Goal: Task Accomplishment & Management: Manage account settings

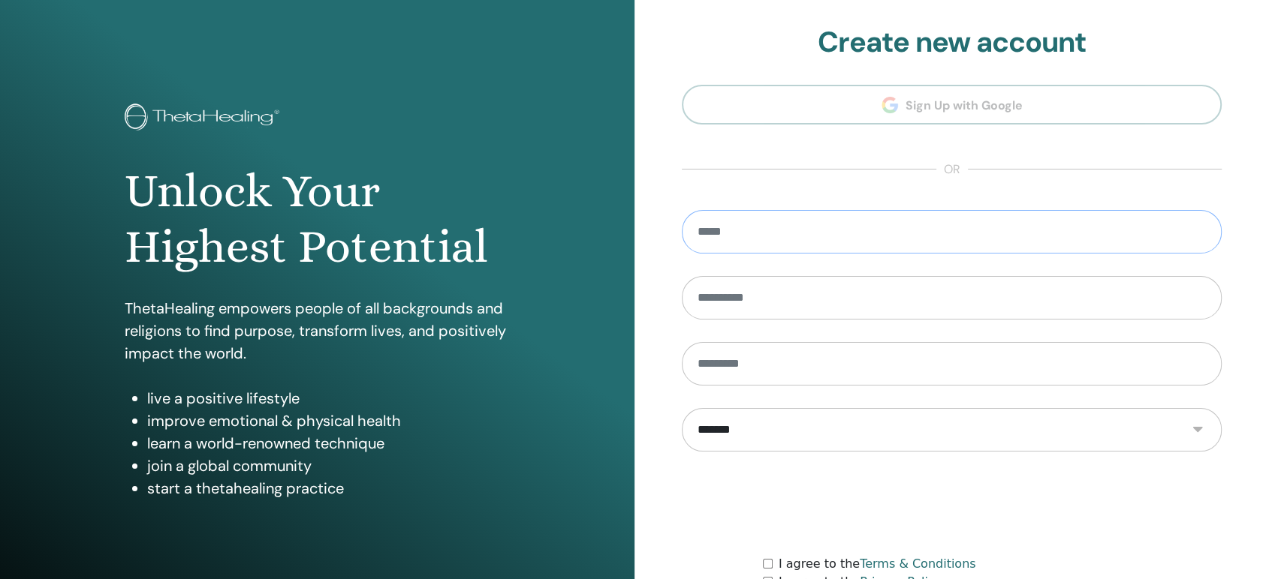
click at [823, 221] on input "email" at bounding box center [952, 232] width 540 height 44
type input "**********"
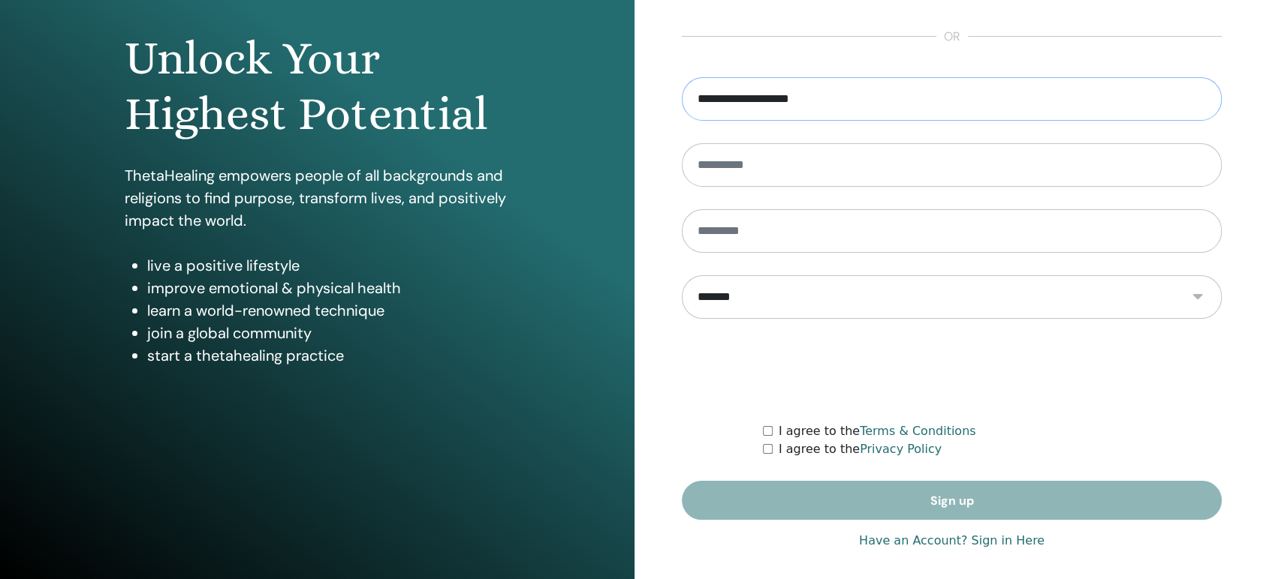
scroll to position [140, 0]
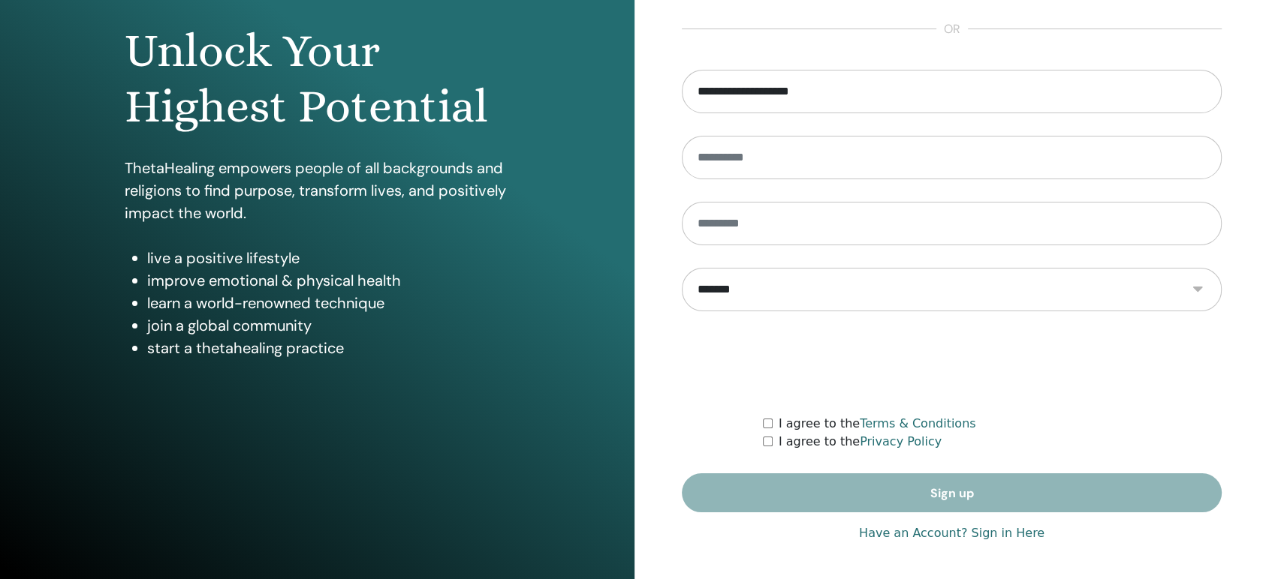
click at [955, 533] on link "Have an Account? Sign in Here" at bounding box center [951, 534] width 185 height 18
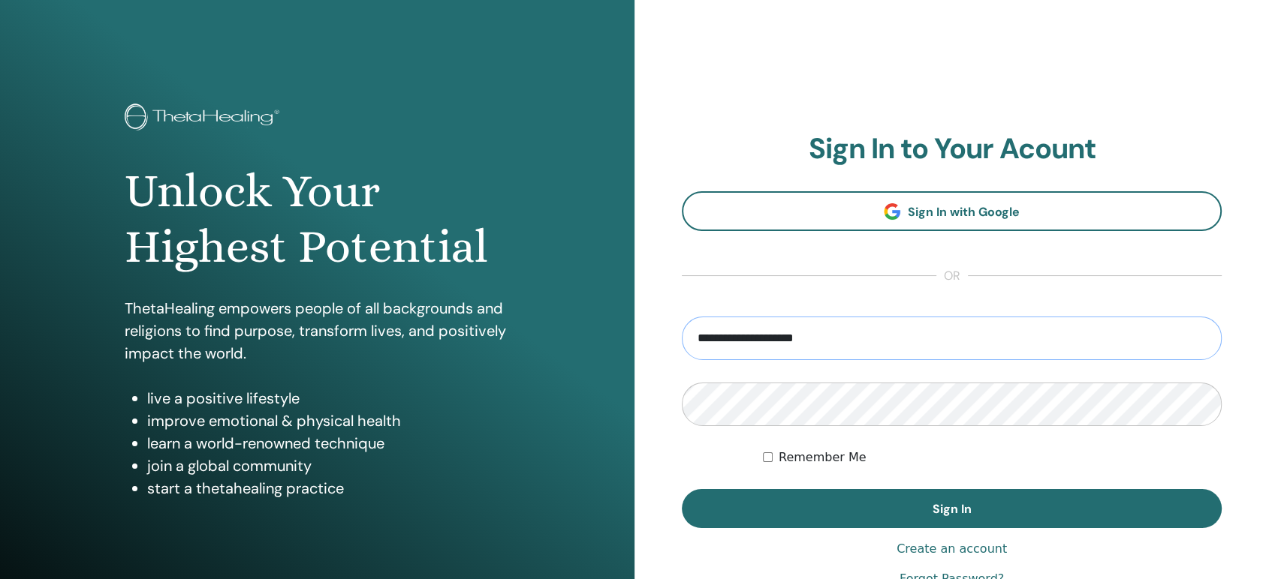
click at [820, 348] on input "**********" at bounding box center [952, 339] width 540 height 44
type input "**********"
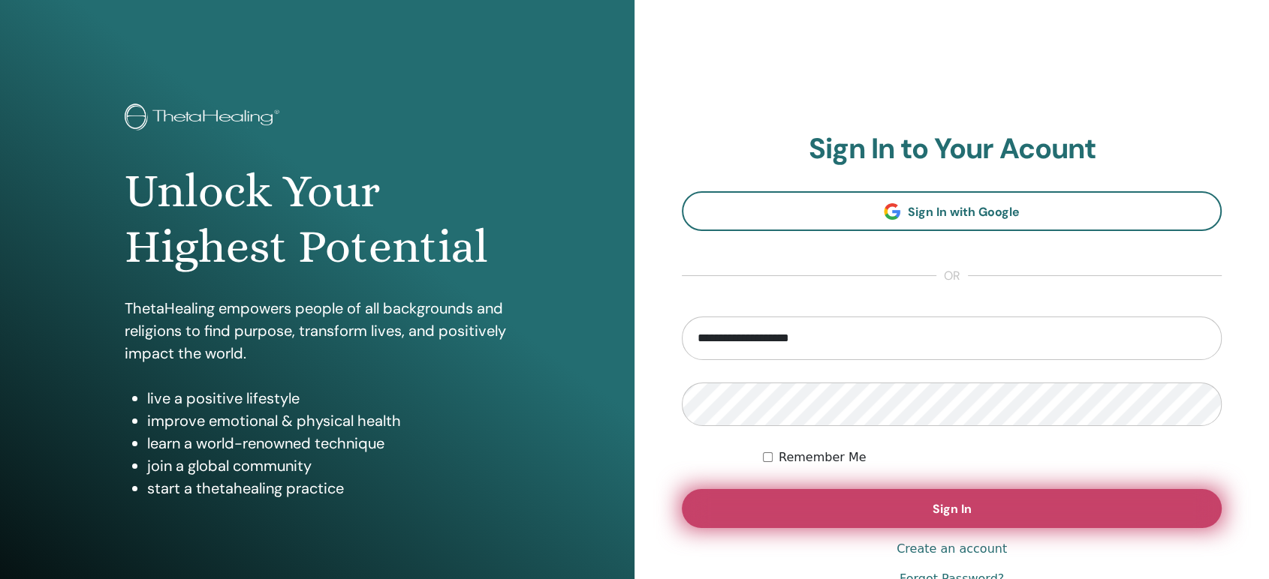
click at [835, 516] on button "Sign In" at bounding box center [952, 508] width 540 height 39
click at [959, 509] on span "Sign In" at bounding box center [951, 509] width 39 height 16
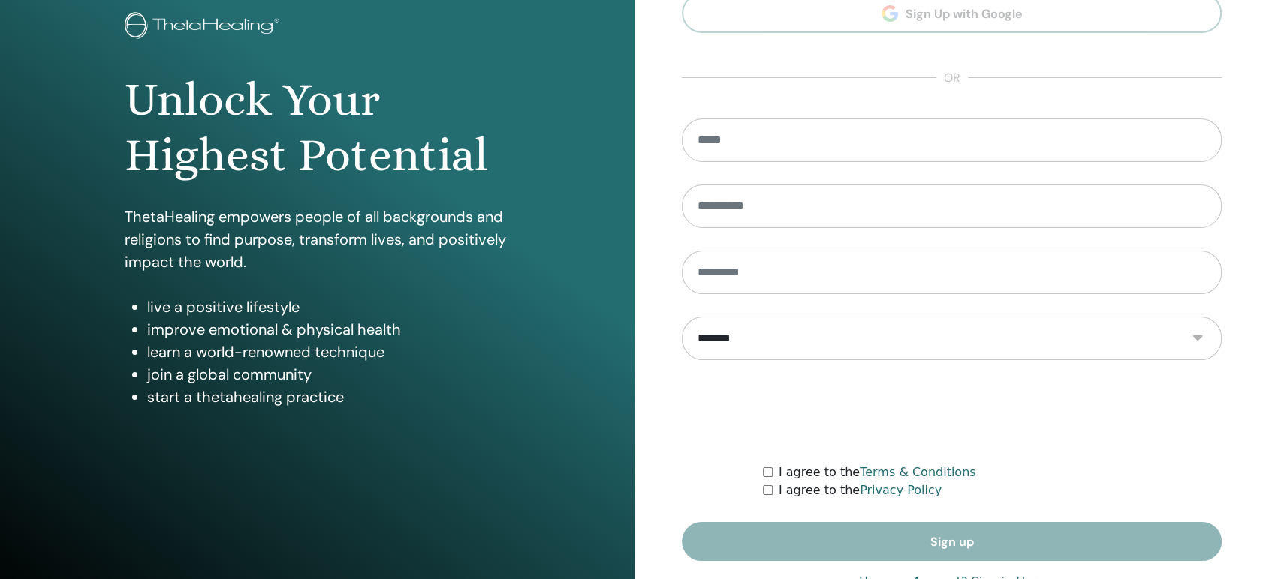
scroll to position [140, 0]
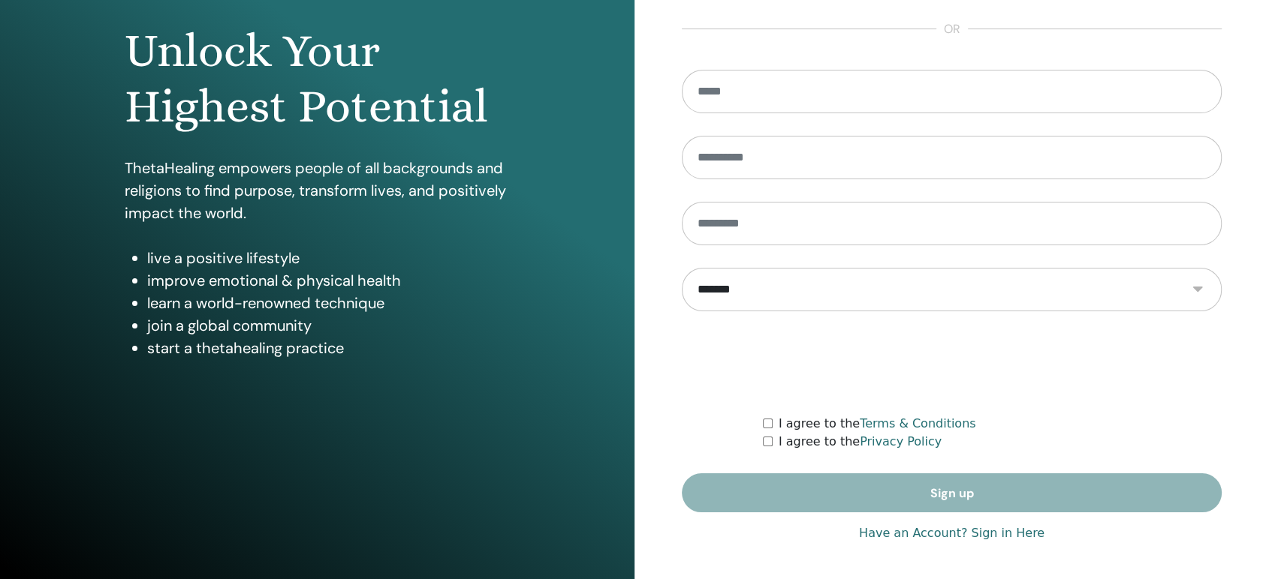
click at [987, 537] on link "Have an Account? Sign in Here" at bounding box center [951, 534] width 185 height 18
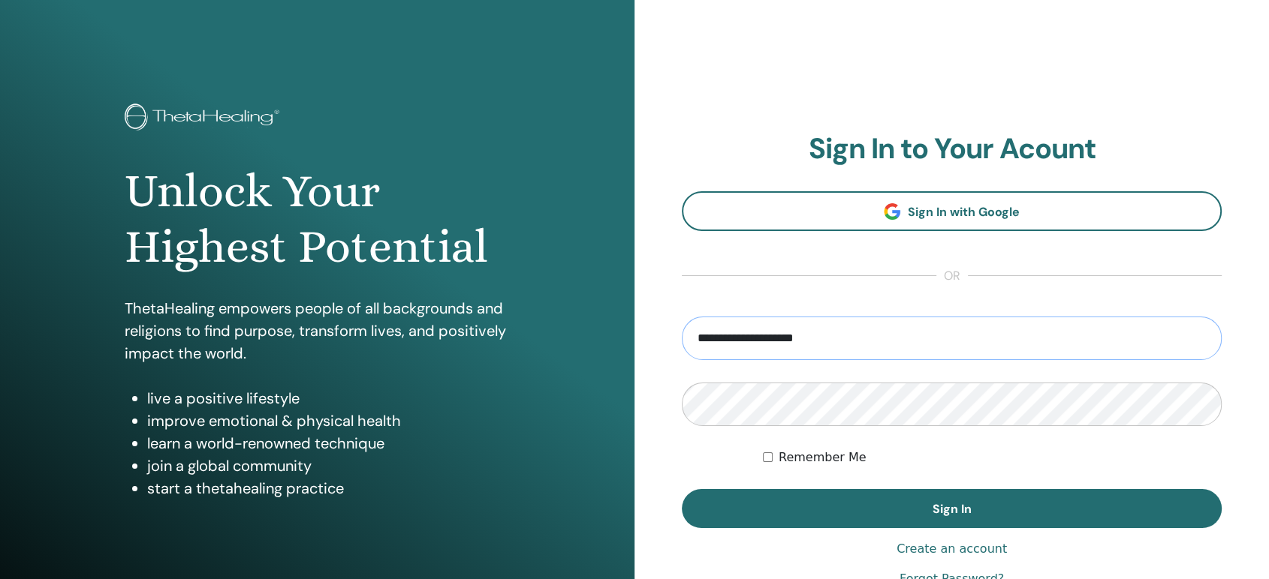
click at [849, 335] on input "**********" at bounding box center [952, 339] width 540 height 44
type input "**********"
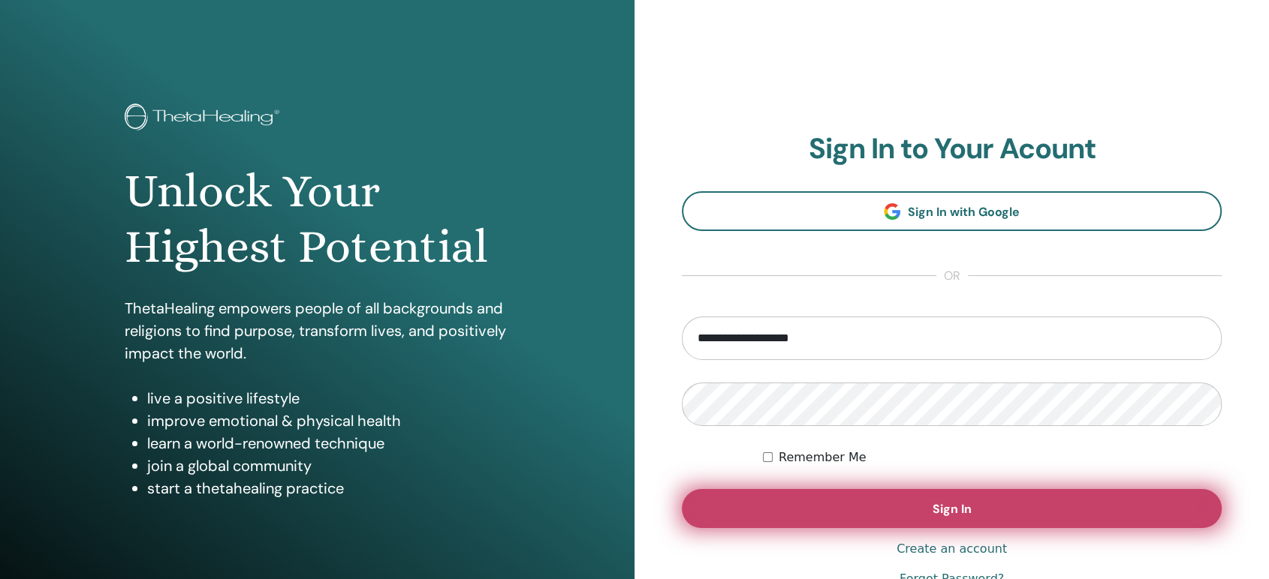
click at [861, 515] on button "Sign In" at bounding box center [952, 508] width 540 height 39
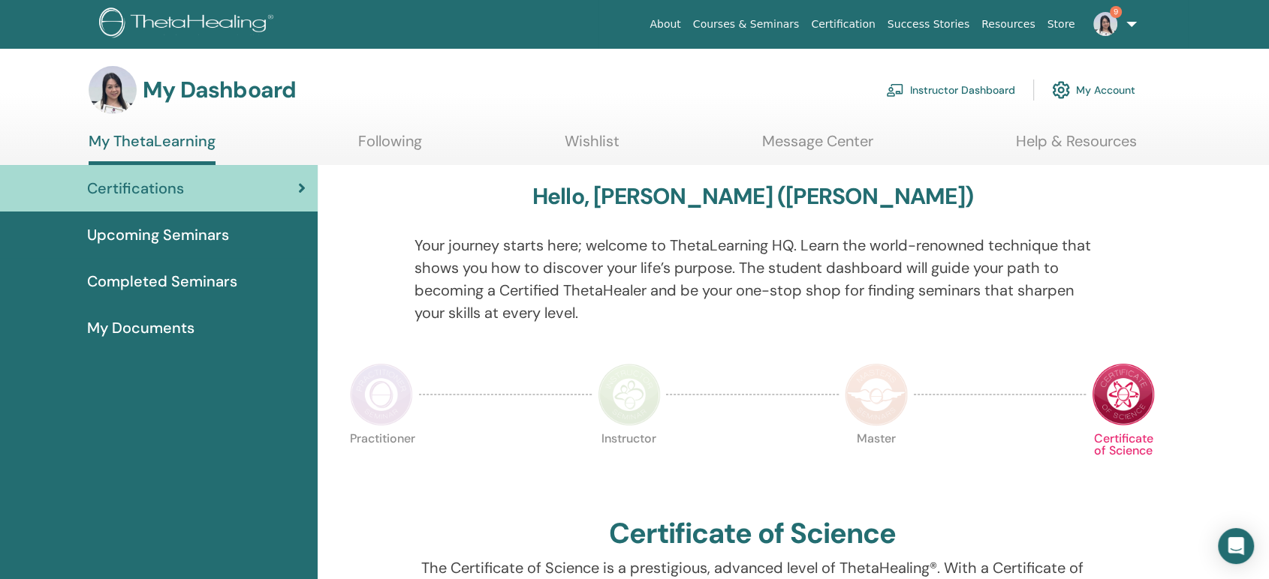
click at [954, 95] on link "Instructor Dashboard" at bounding box center [950, 90] width 129 height 33
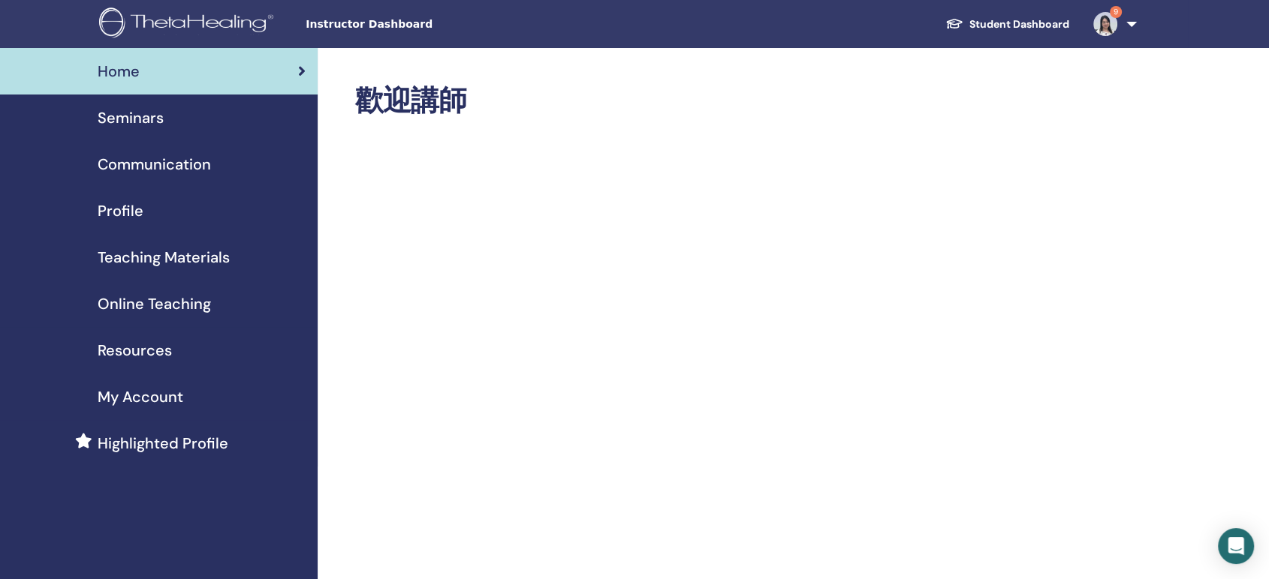
click at [140, 119] on span "Seminars" at bounding box center [131, 118] width 66 height 23
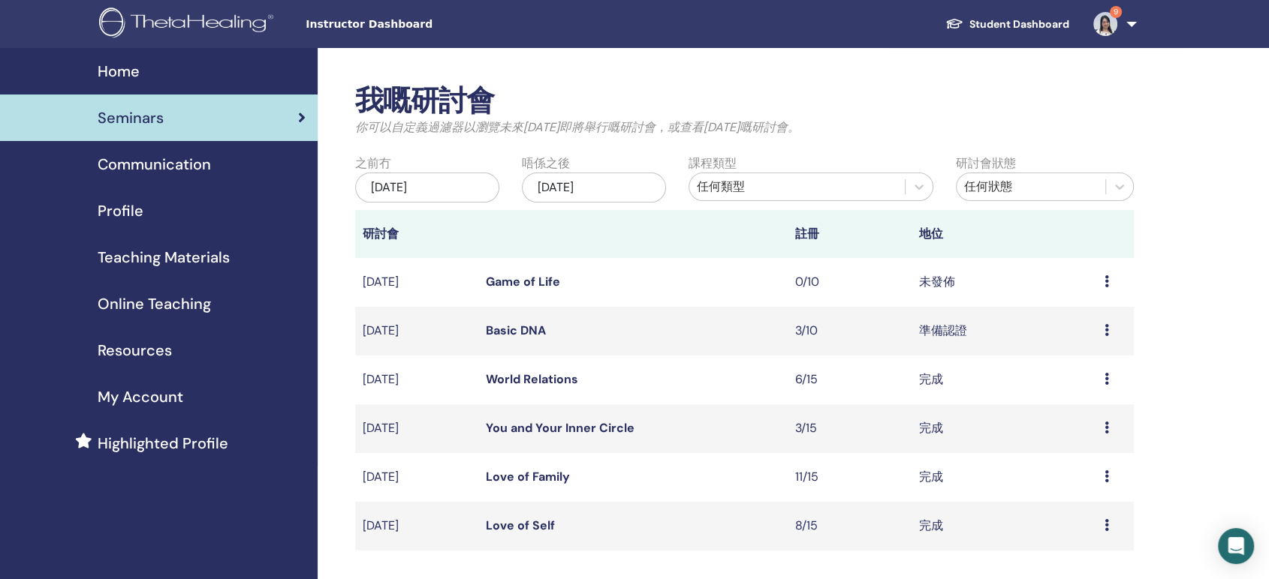
scroll to position [83, 0]
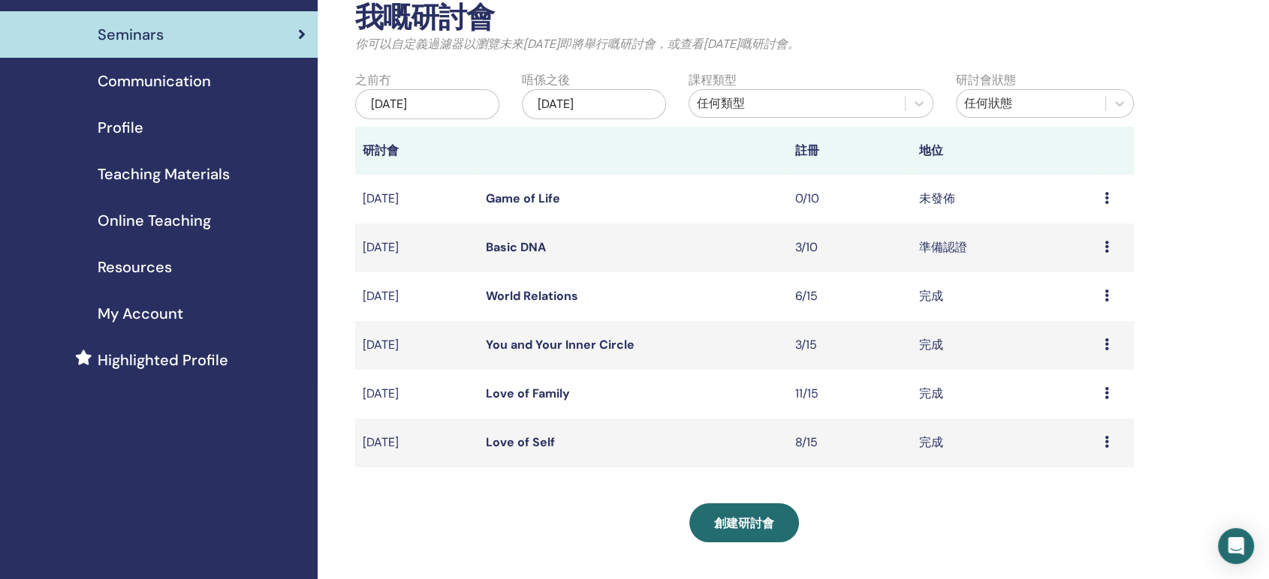
click at [519, 251] on link "Basic DNA" at bounding box center [516, 247] width 60 height 16
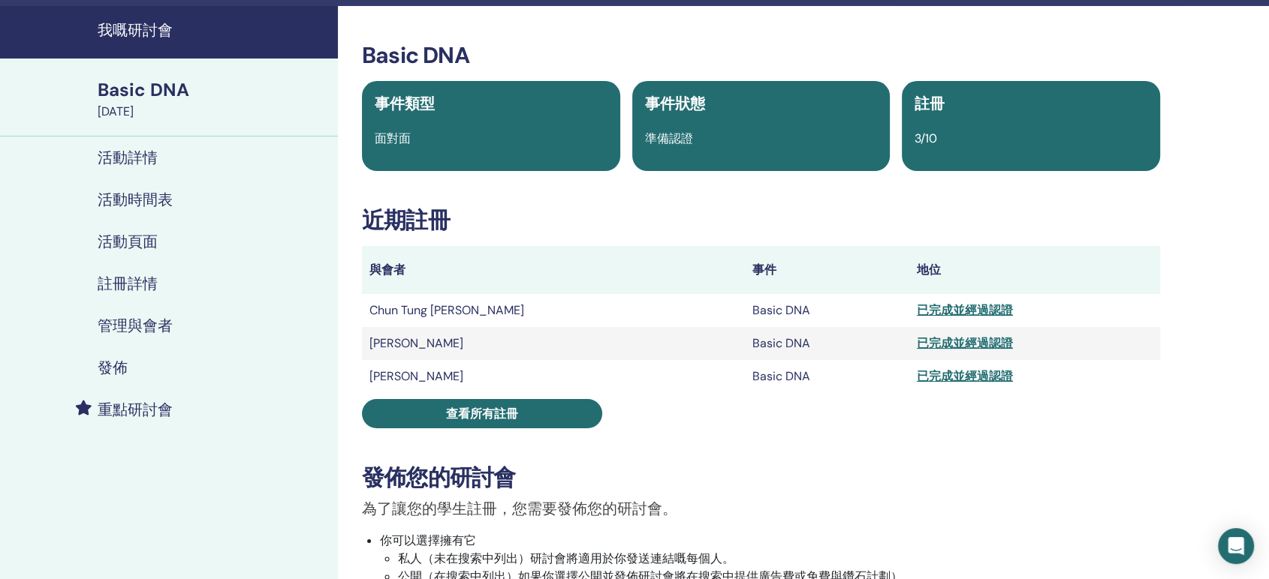
scroll to position [83, 0]
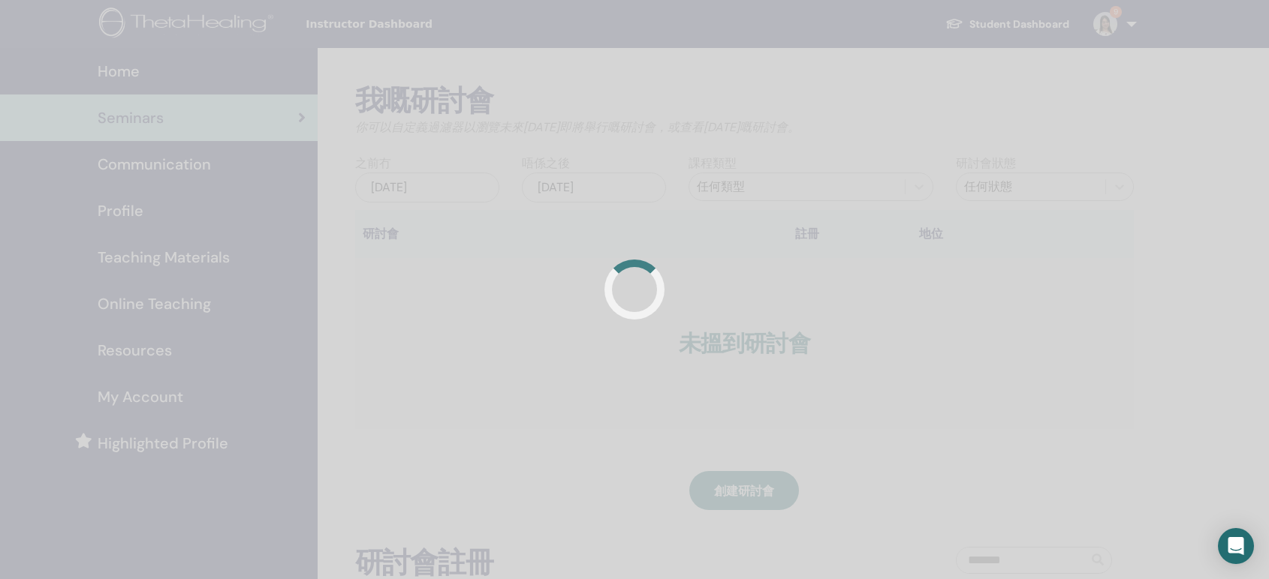
scroll to position [83, 0]
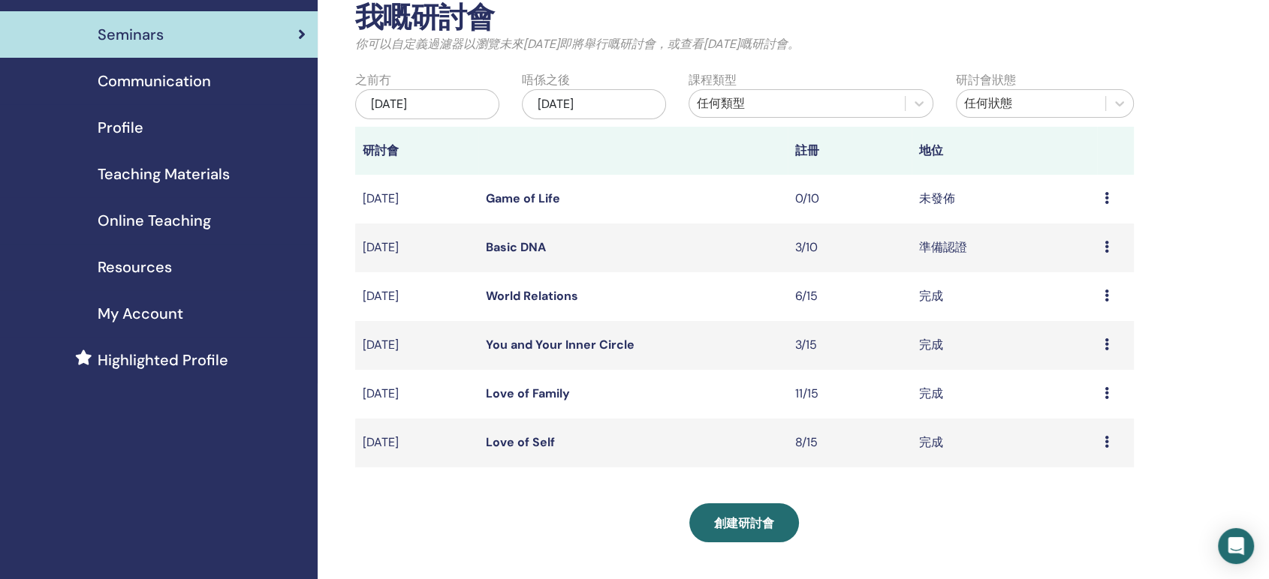
click at [525, 194] on link "Game of Life" at bounding box center [523, 199] width 74 height 16
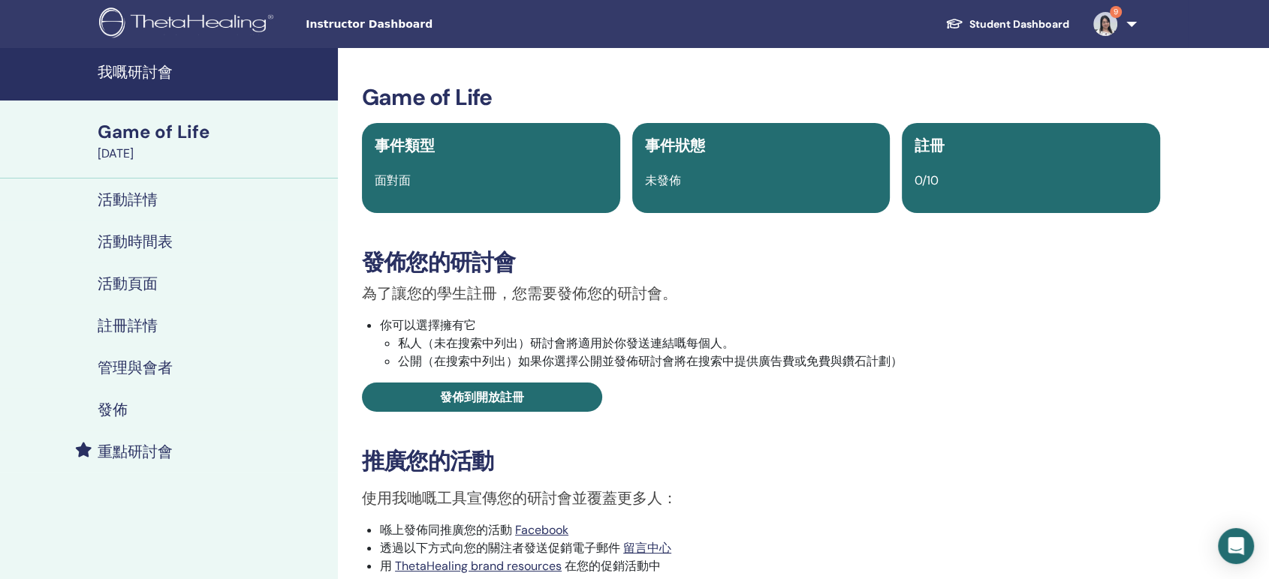
click at [148, 204] on h4 "活動詳情" at bounding box center [128, 200] width 60 height 18
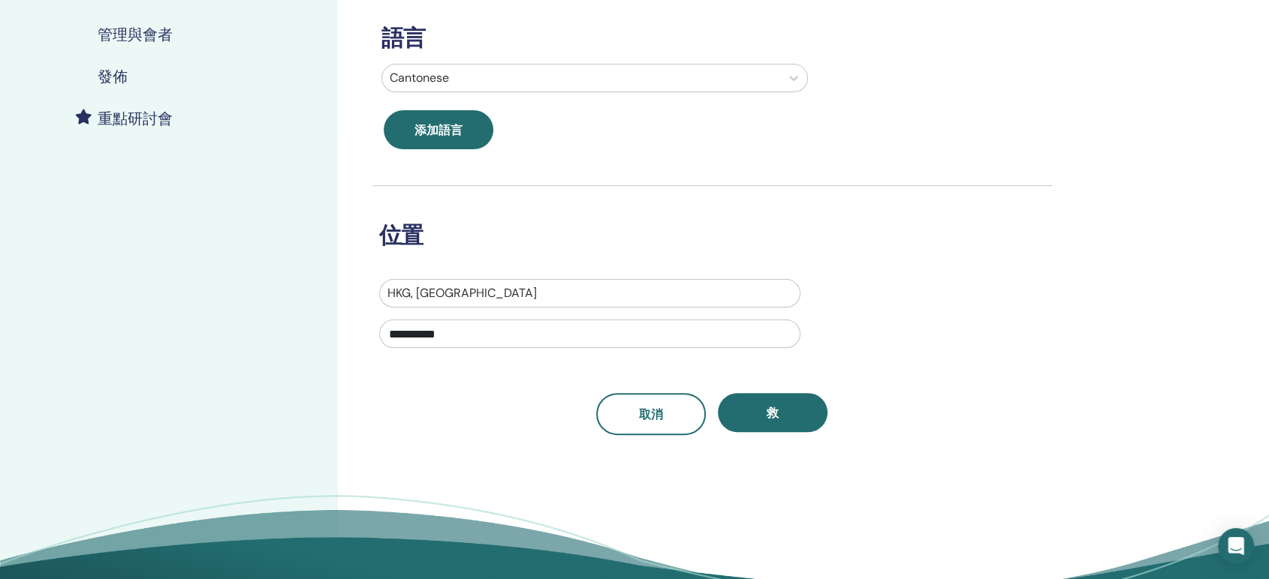
scroll to position [83, 0]
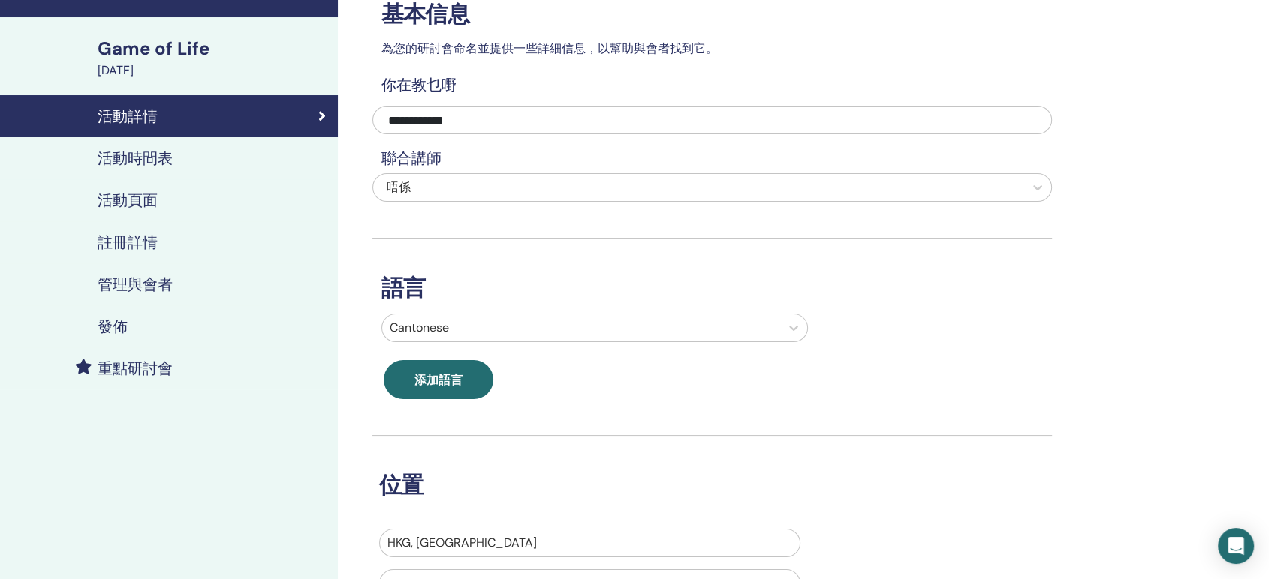
click at [108, 160] on h4 "活動時間表" at bounding box center [135, 158] width 75 height 18
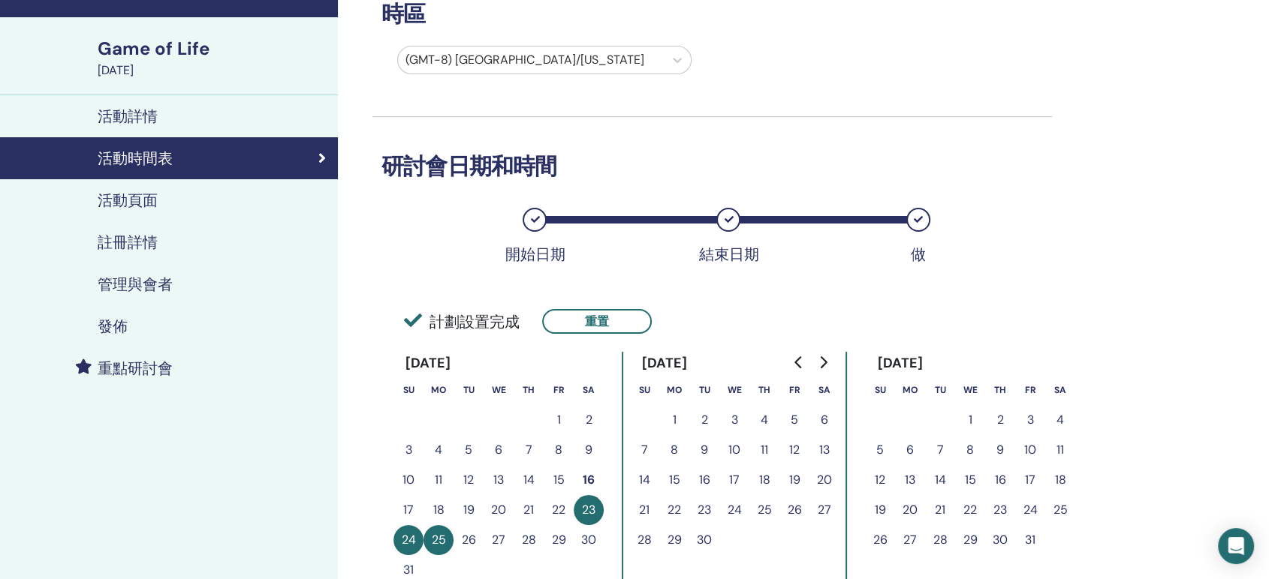
click at [602, 56] on div at bounding box center [530, 60] width 251 height 21
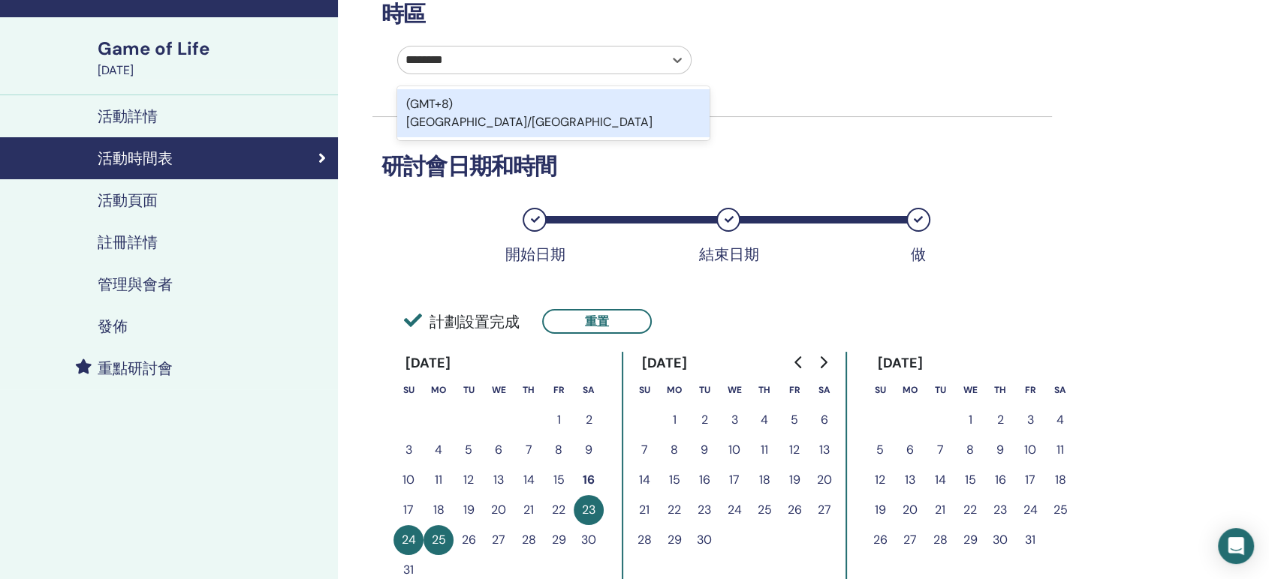
type input "*********"
click at [444, 101] on div "(GMT+8) [GEOGRAPHIC_DATA]/[GEOGRAPHIC_DATA]" at bounding box center [553, 113] width 312 height 48
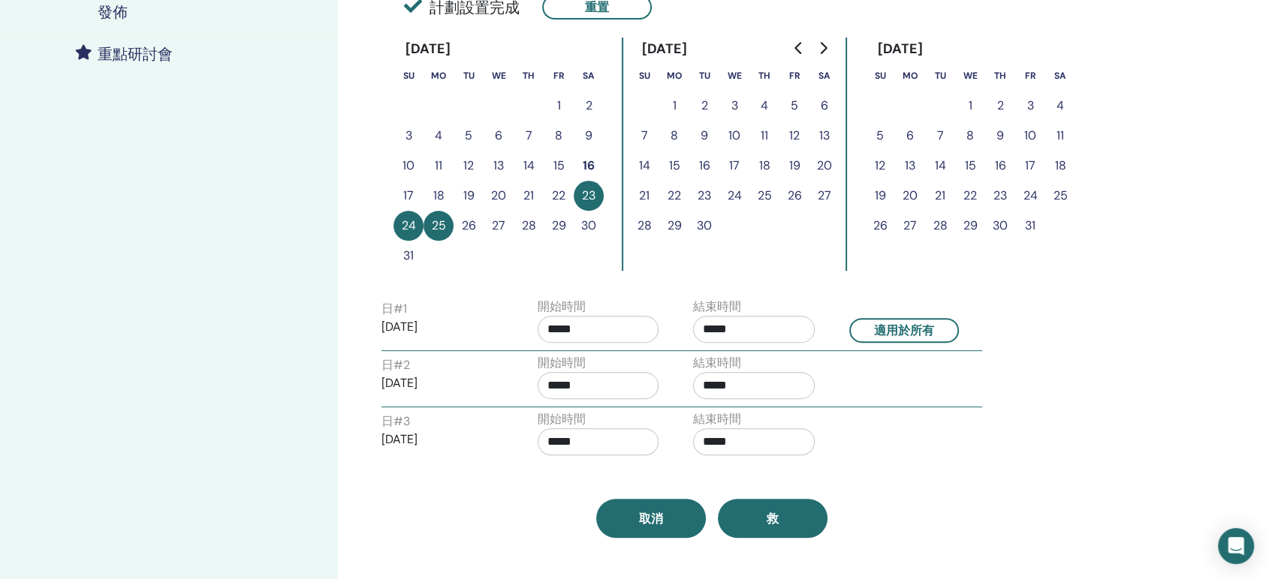
scroll to position [500, 0]
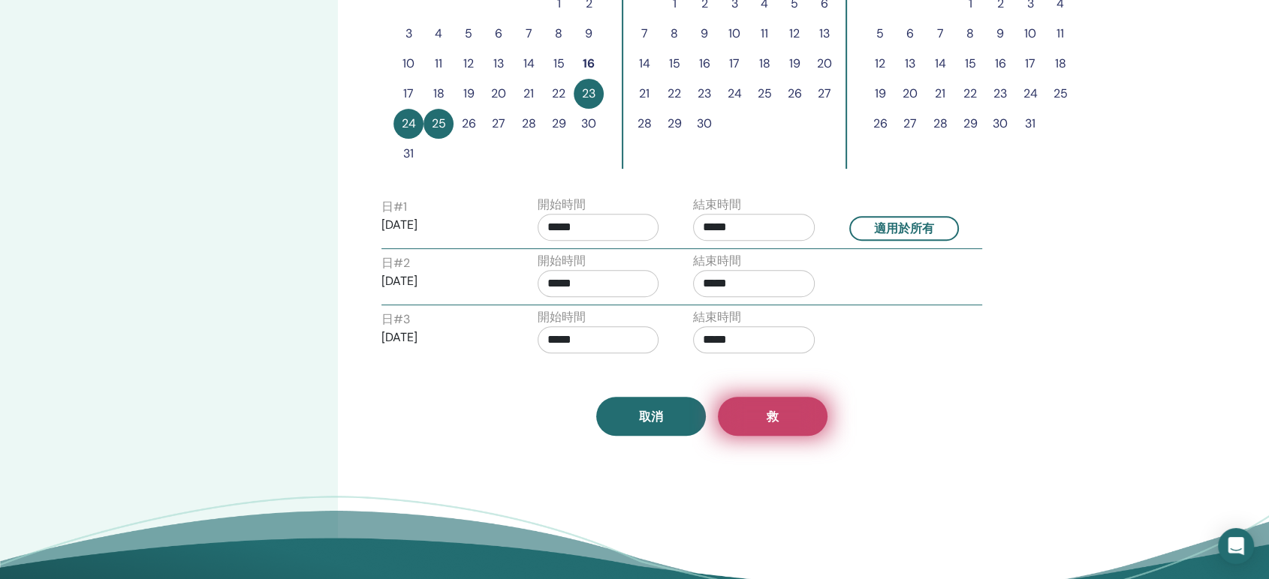
click at [799, 420] on button "救" at bounding box center [773, 416] width 110 height 39
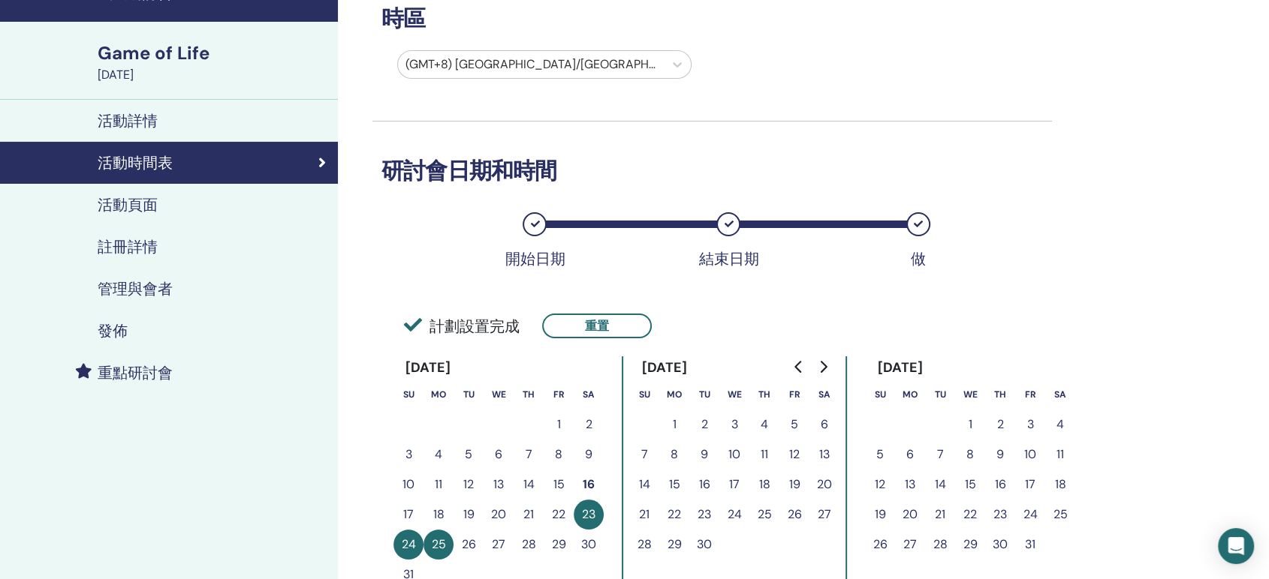
scroll to position [167, 0]
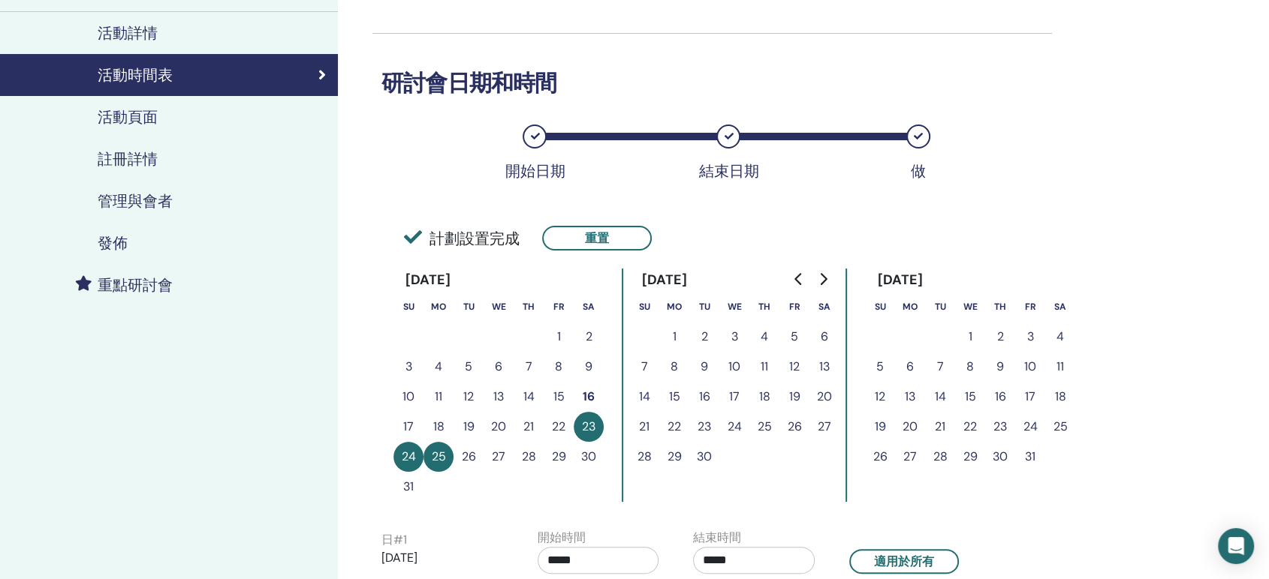
click at [194, 128] on link "活動頁面" at bounding box center [169, 117] width 338 height 42
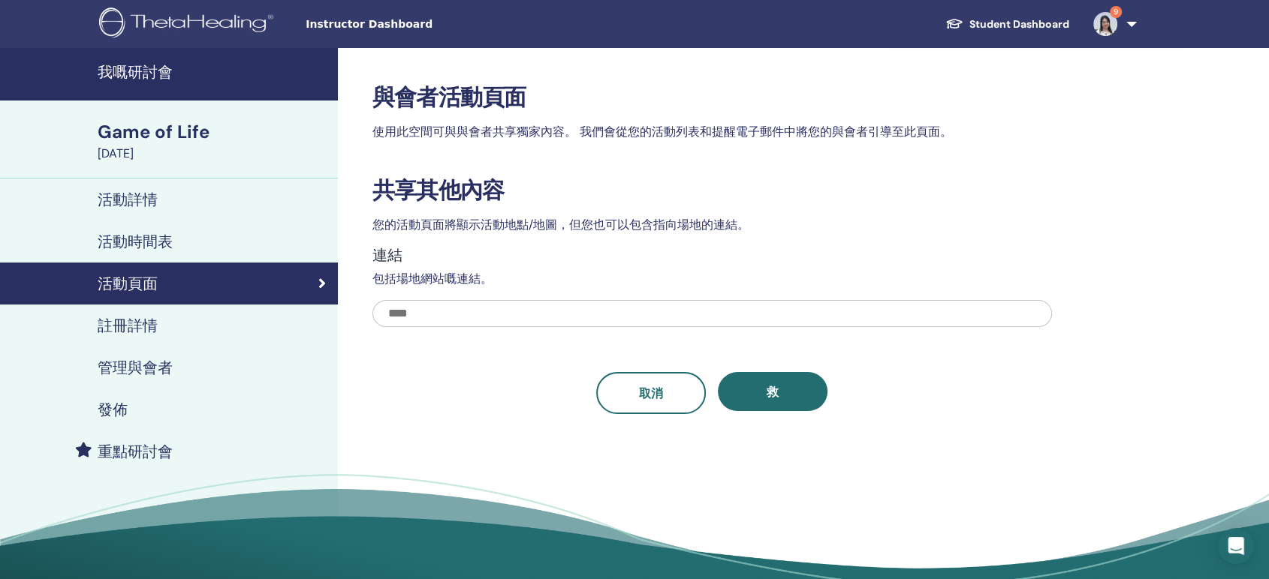
click at [116, 331] on h4 "註冊詳情" at bounding box center [128, 326] width 60 height 18
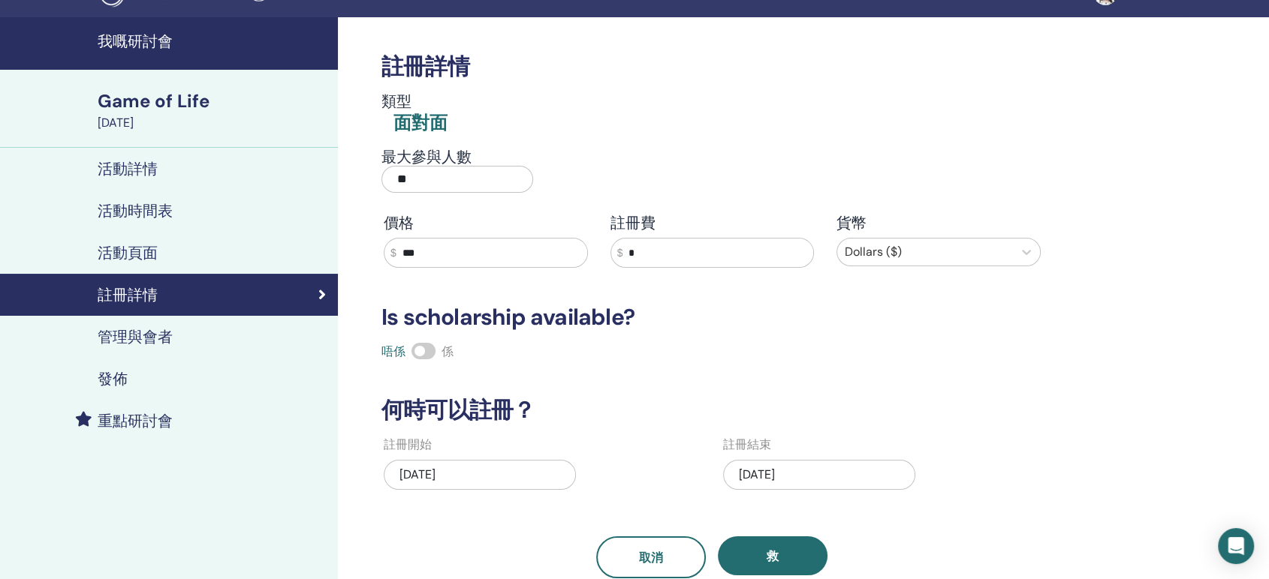
scroll to position [83, 0]
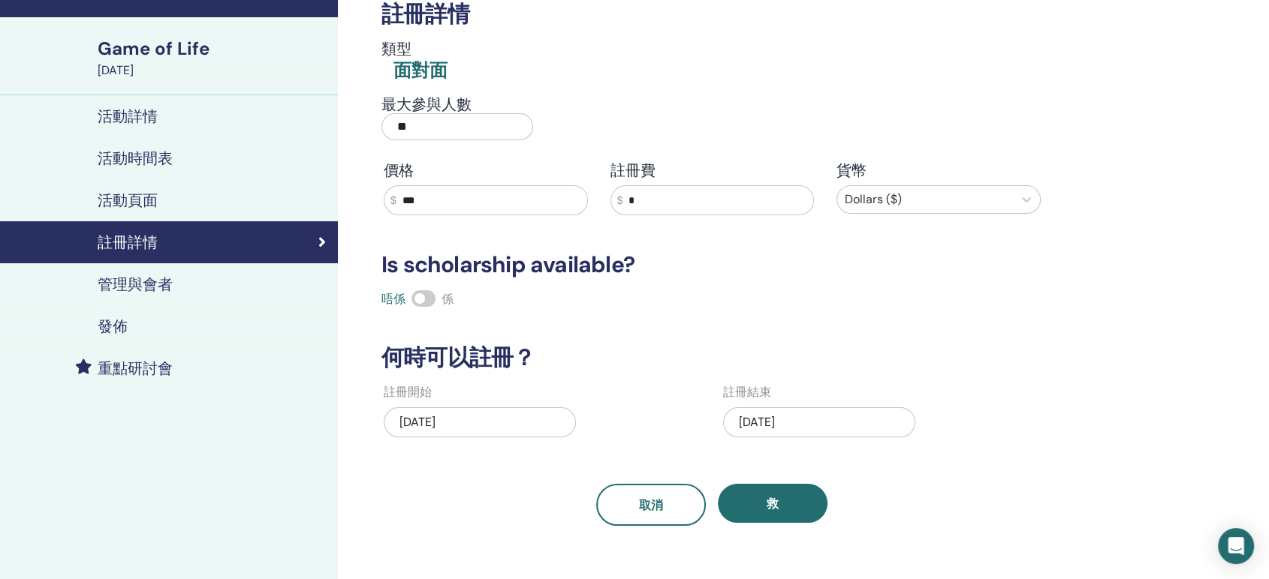
click at [132, 292] on h4 "管理與會者" at bounding box center [135, 284] width 75 height 18
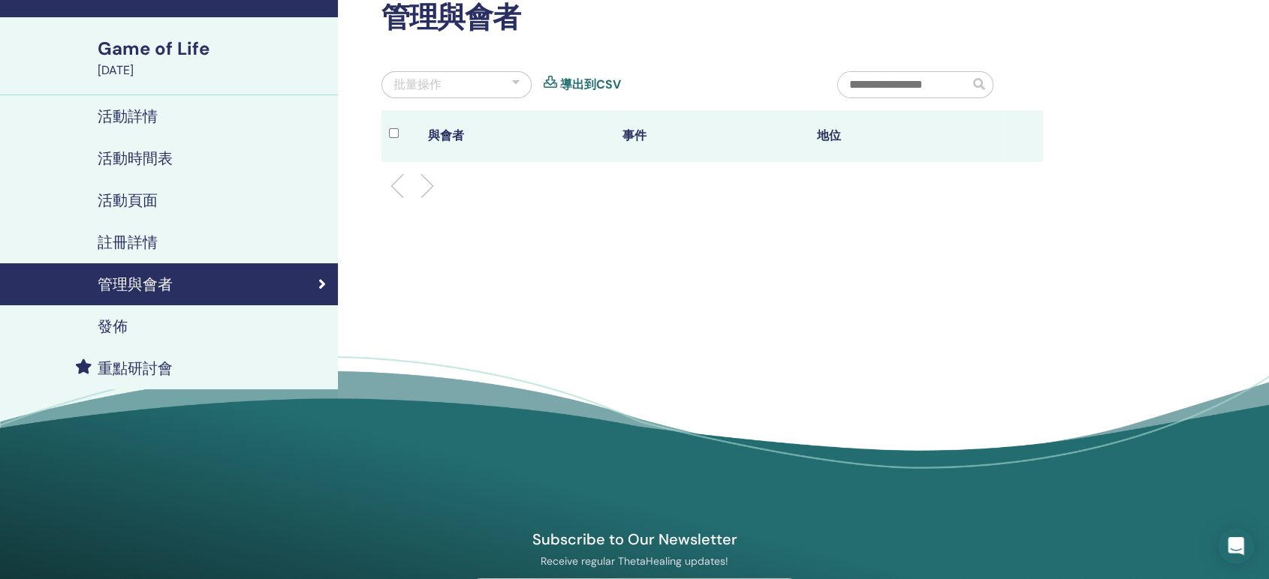
click at [122, 329] on h4 "發佈" at bounding box center [113, 327] width 30 height 18
